Goal: Transaction & Acquisition: Subscribe to service/newsletter

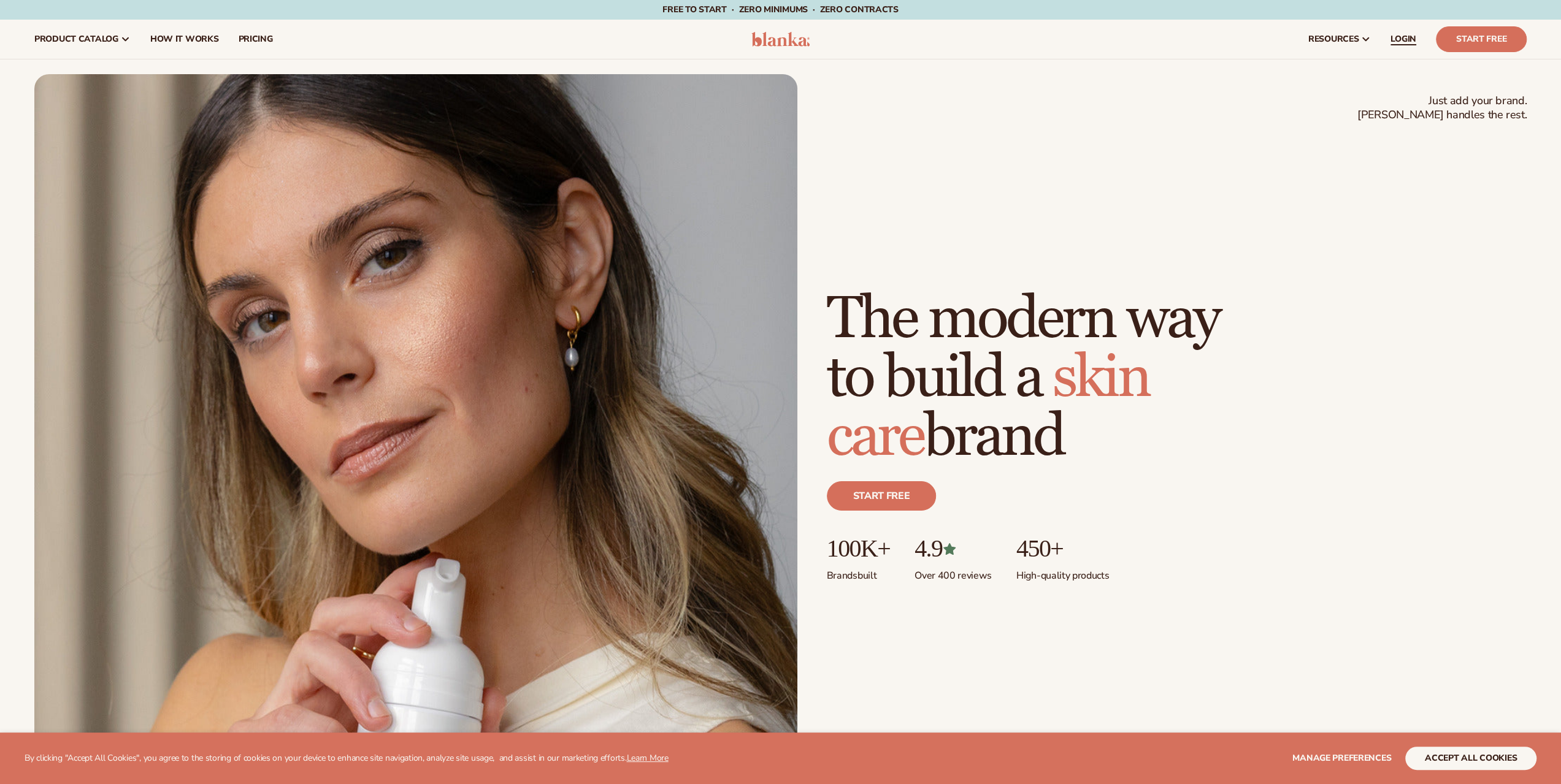
click at [1394, 40] on span "LOGIN" at bounding box center [1403, 39] width 26 height 10
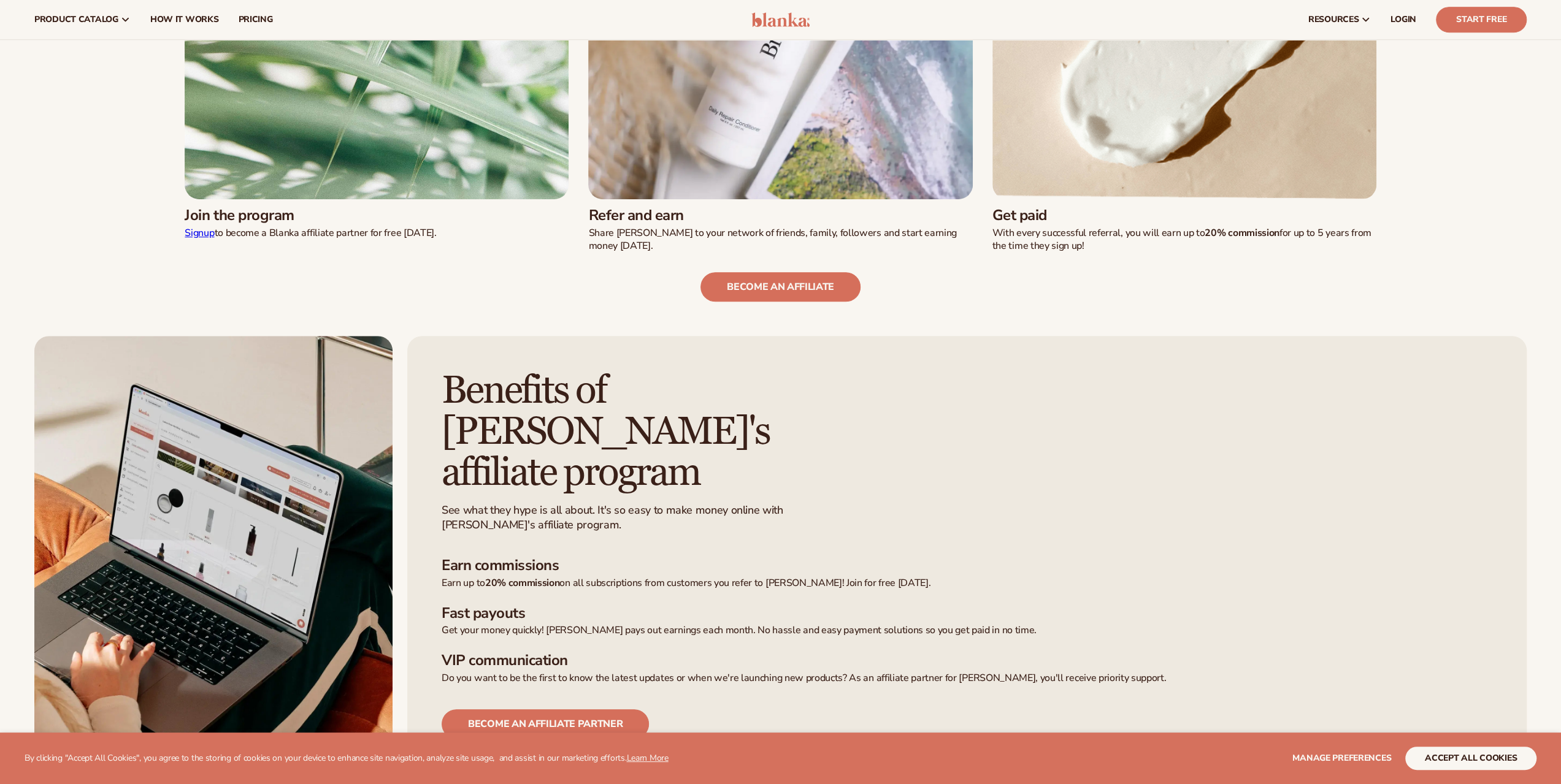
scroll to position [684, 0]
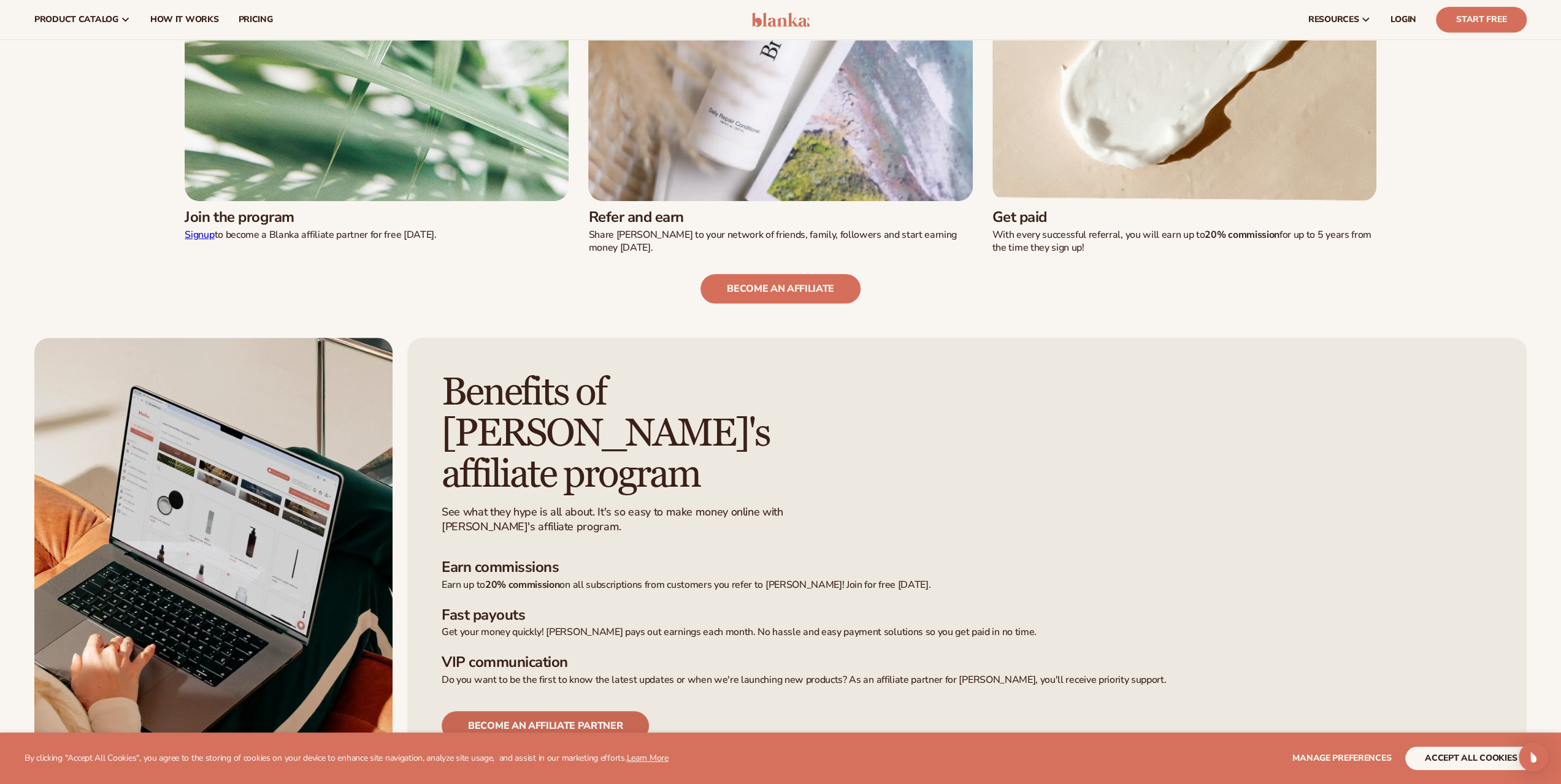
click at [632, 711] on link "Become an affiliate partner" at bounding box center [545, 726] width 207 height 29
